Goal: Use online tool/utility: Utilize a website feature to perform a specific function

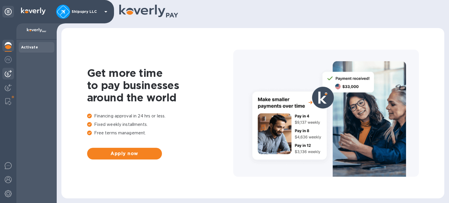
click at [6, 71] on img at bounding box center [8, 73] width 7 height 7
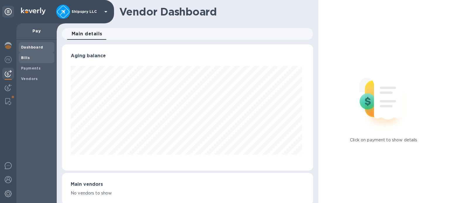
scroll to position [126, 249]
click at [7, 57] on img at bounding box center [8, 59] width 7 height 7
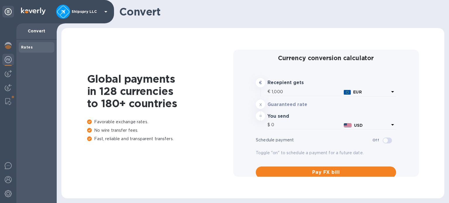
type input "1,170.83"
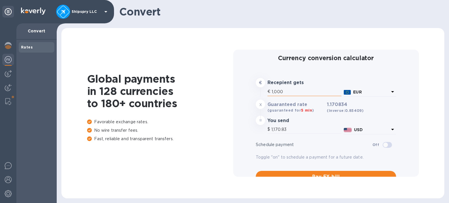
click at [288, 92] on input "1,000" at bounding box center [307, 91] width 70 height 9
drag, startPoint x: 274, startPoint y: 92, endPoint x: 223, endPoint y: 98, distance: 51.8
click at [229, 94] on div "Global payments in 128 currencies to 180+ countries Favorable exchange rates. N…" at bounding box center [252, 113] width 371 height 159
type input "5"
type input "5.85"
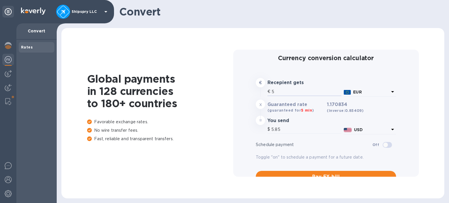
type input "51"
type input "59.71"
type input "515"
type input "602.98"
click at [237, 147] on div "Currency conversion calculator € Recepient gets € 515 EUR x Guaranteed rate (gu…" at bounding box center [326, 113] width 186 height 127
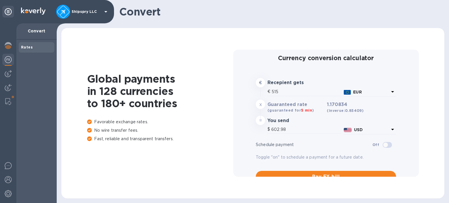
drag, startPoint x: 281, startPoint y: 92, endPoint x: 232, endPoint y: 96, distance: 48.7
click at [236, 95] on div "Currency conversion calculator € Recepient gets € 515 EUR x Guaranteed rate (gu…" at bounding box center [326, 113] width 186 height 127
type input "1"
type input "1.17"
type input "16"
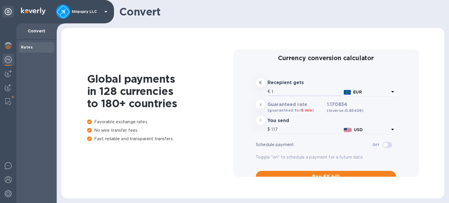
type input "18.73"
type input "166"
type input "194.36"
type input "166.3"
type input "194.71"
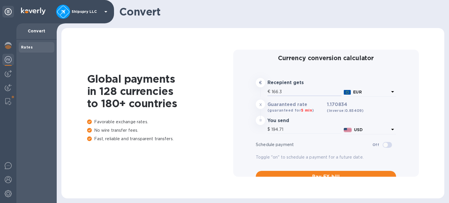
type input "166.32"
type input "194.73"
drag, startPoint x: 278, startPoint y: 93, endPoint x: 230, endPoint y: 93, distance: 47.7
click at [230, 93] on div "Global payments in 128 currencies to 180+ countries Favorable exchange rates. N…" at bounding box center [252, 113] width 371 height 159
type input "5"
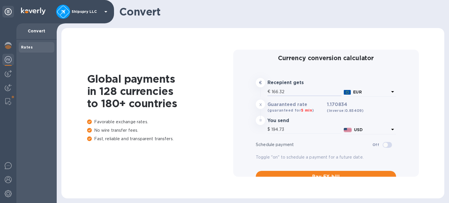
type input "5.85"
type input "50"
type input "58.54"
drag, startPoint x: 280, startPoint y: 92, endPoint x: 211, endPoint y: 97, distance: 68.3
click at [211, 97] on div "Global payments in 128 currencies to 180+ countries Favorable exchange rates. N…" at bounding box center [252, 113] width 371 height 159
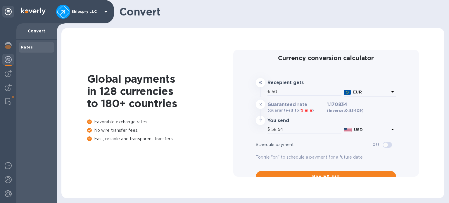
type input "9"
type input "10.54"
type input "96"
type input "112.4"
type input "961"
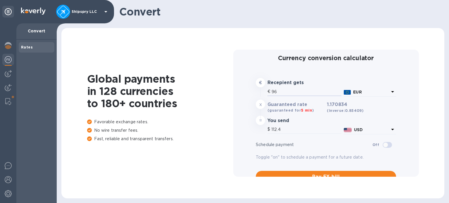
type input "1,125.17"
type input "961.3"
type input "1,125.52"
type input "961.32"
type input "1,125.55"
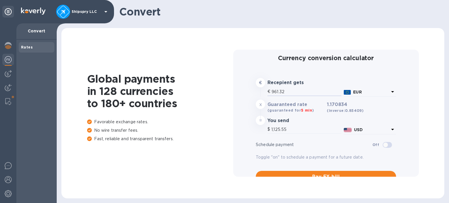
type input "961.32"
click at [214, 146] on div "Global payments in 128 currencies to 180+ countries Favorable exchange rates. N…" at bounding box center [160, 113] width 146 height 81
